Goal: Task Accomplishment & Management: Manage account settings

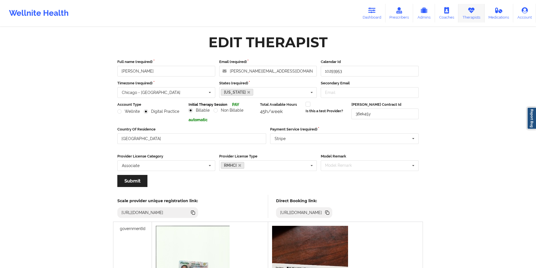
click at [471, 14] on link "Therapists" at bounding box center [471, 13] width 26 height 19
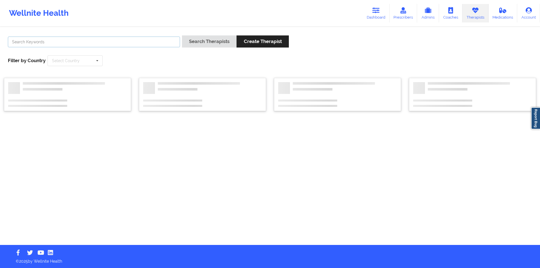
click at [77, 42] on input "text" at bounding box center [94, 42] width 172 height 11
paste input "[PERSON_NAME] [PERSON_NAME]"
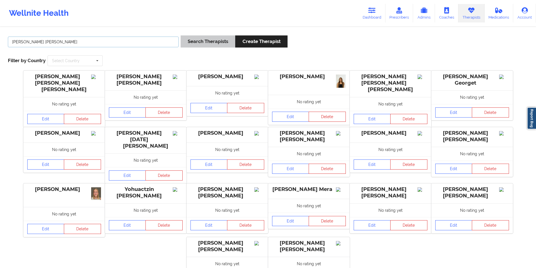
type input "[PERSON_NAME] [PERSON_NAME]"
click at [210, 39] on button "Search Therapists" at bounding box center [208, 41] width 55 height 12
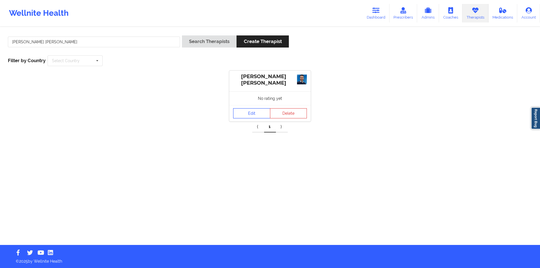
click at [254, 112] on link "Edit" at bounding box center [251, 113] width 37 height 10
